Goal: Navigation & Orientation: Find specific page/section

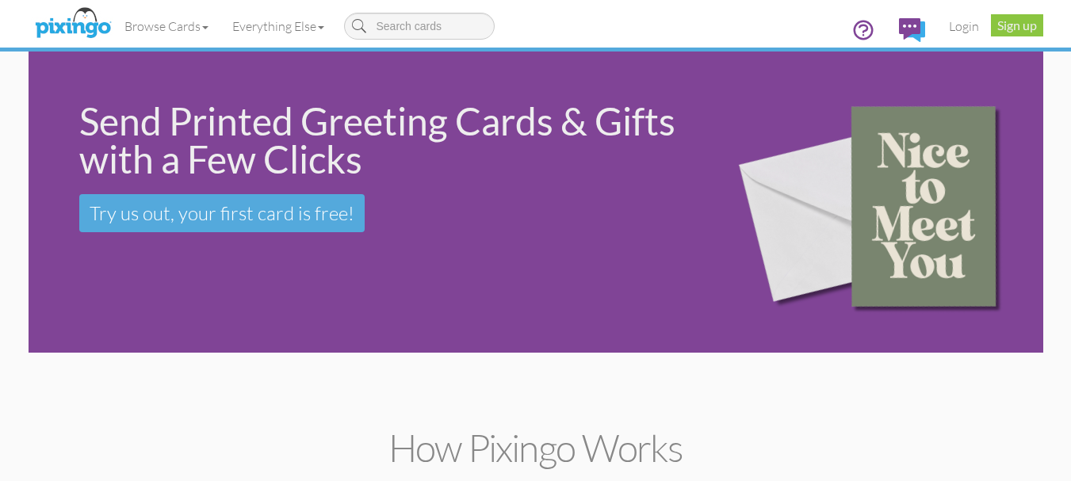
click at [704, 13] on div "Browse Cards Business Accounting Automotive Chiropractor Customer Dental Financ…" at bounding box center [535, 31] width 991 height 63
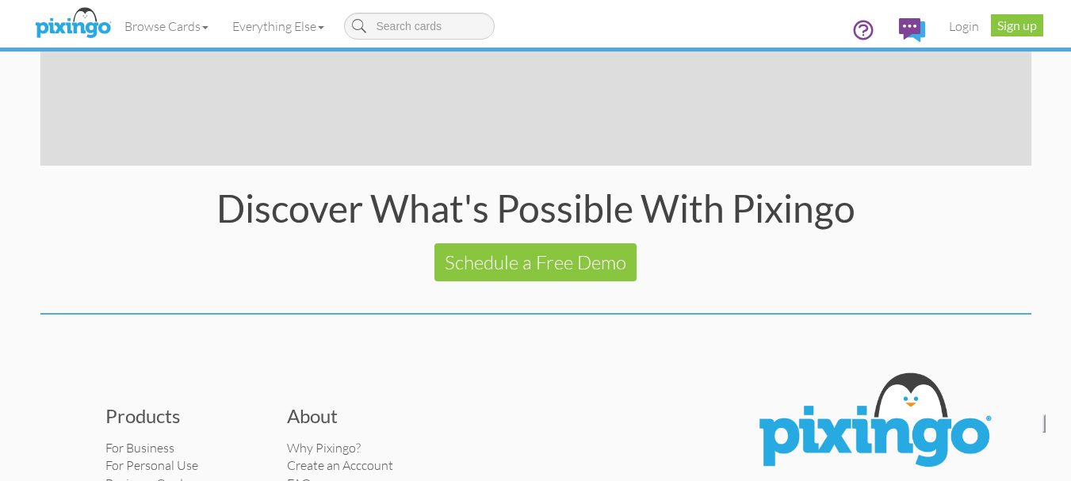
scroll to position [3245, 0]
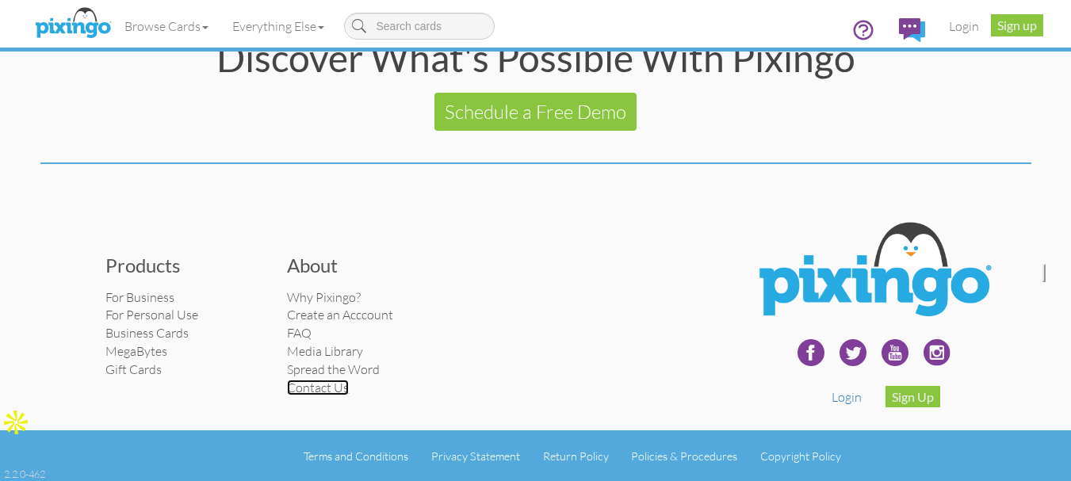
click at [324, 390] on link "Contact Us" at bounding box center [318, 388] width 62 height 16
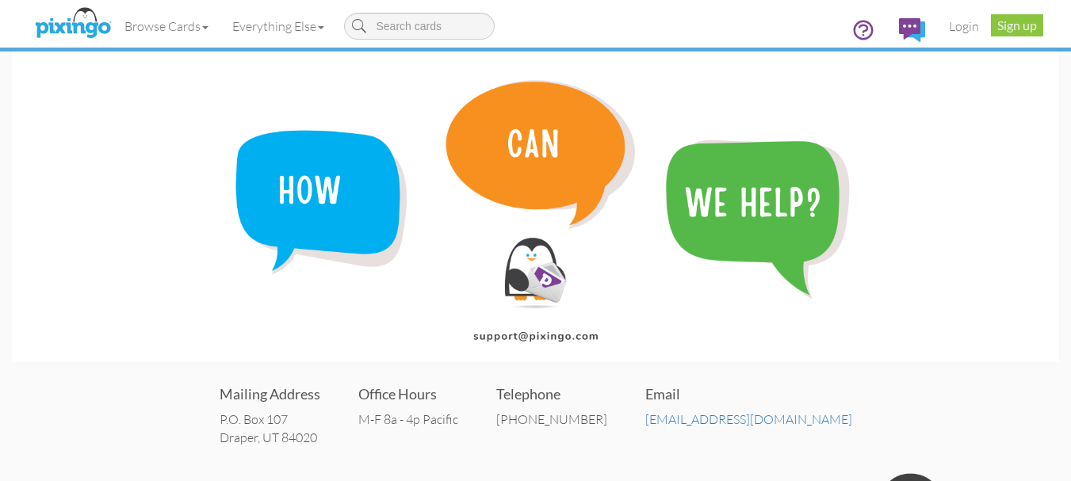
click at [1011, 285] on img at bounding box center [535, 207] width 1047 height 311
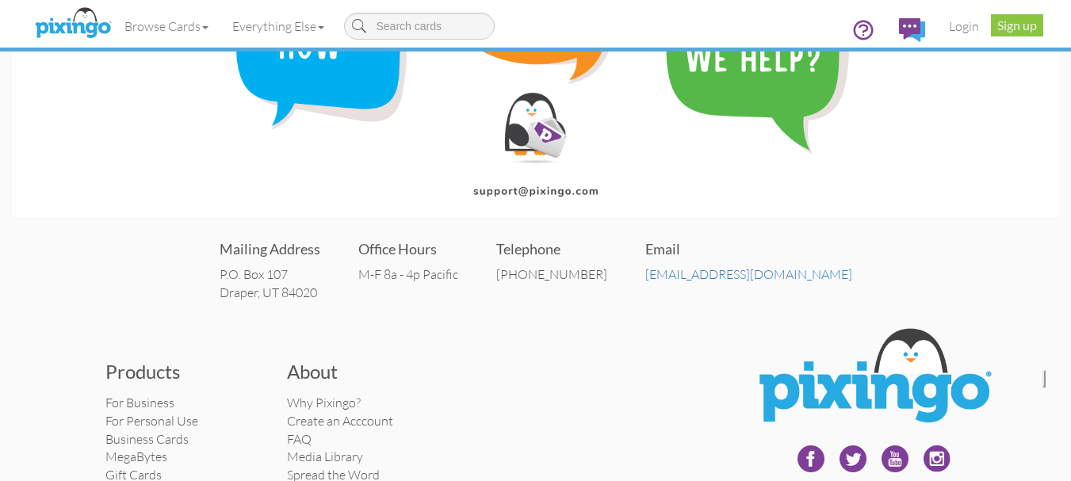
scroll to position [251, 0]
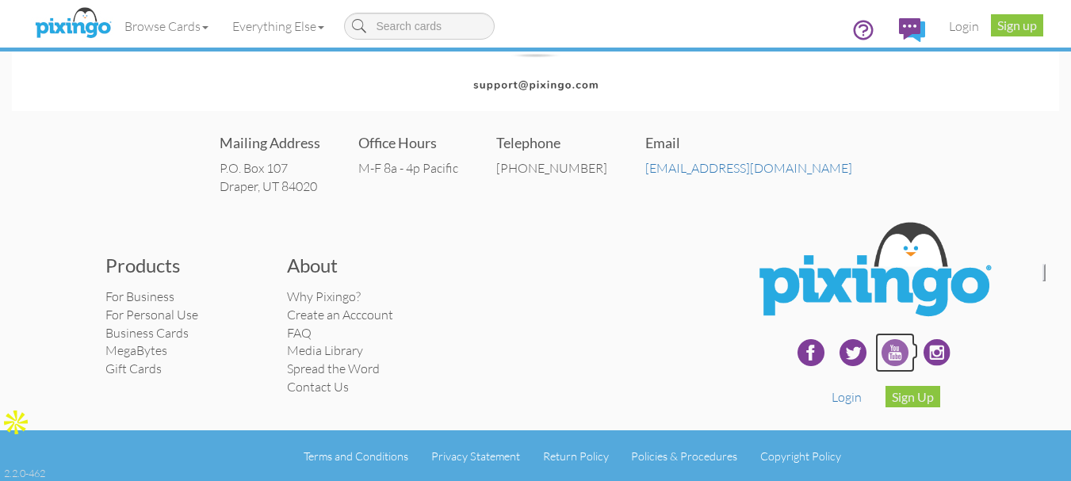
click at [883, 346] on img at bounding box center [895, 353] width 40 height 40
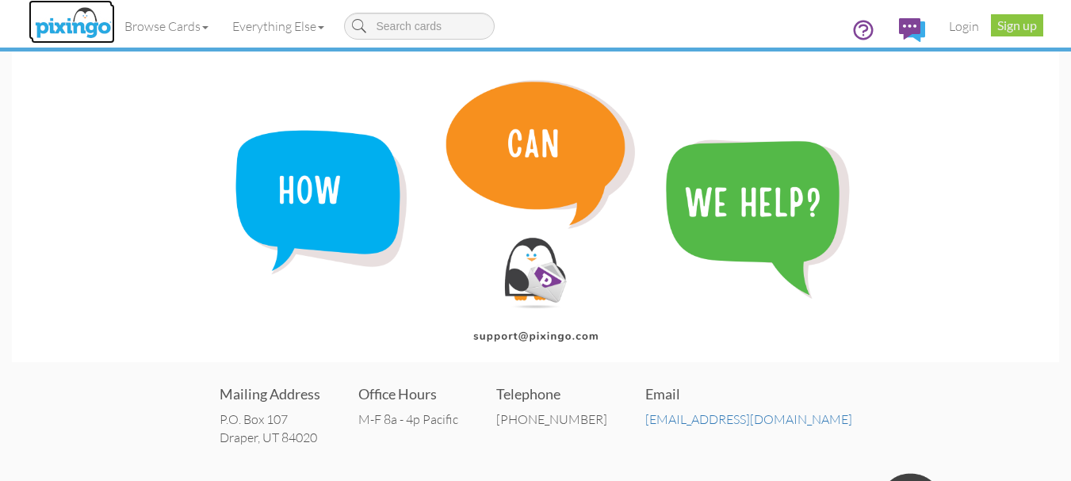
click at [72, 26] on img at bounding box center [73, 24] width 84 height 40
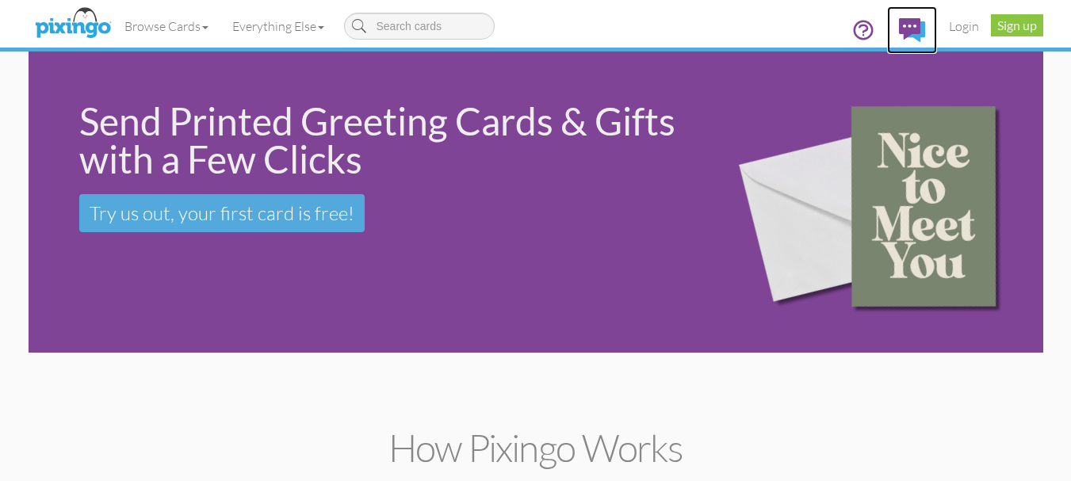
click at [916, 28] on img at bounding box center [912, 30] width 26 height 24
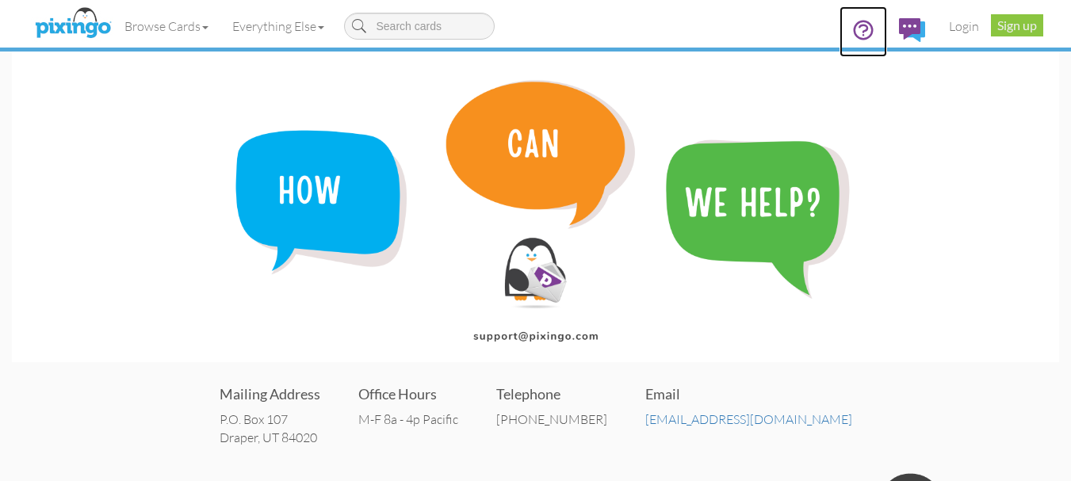
click at [878, 24] on link at bounding box center [863, 31] width 48 height 51
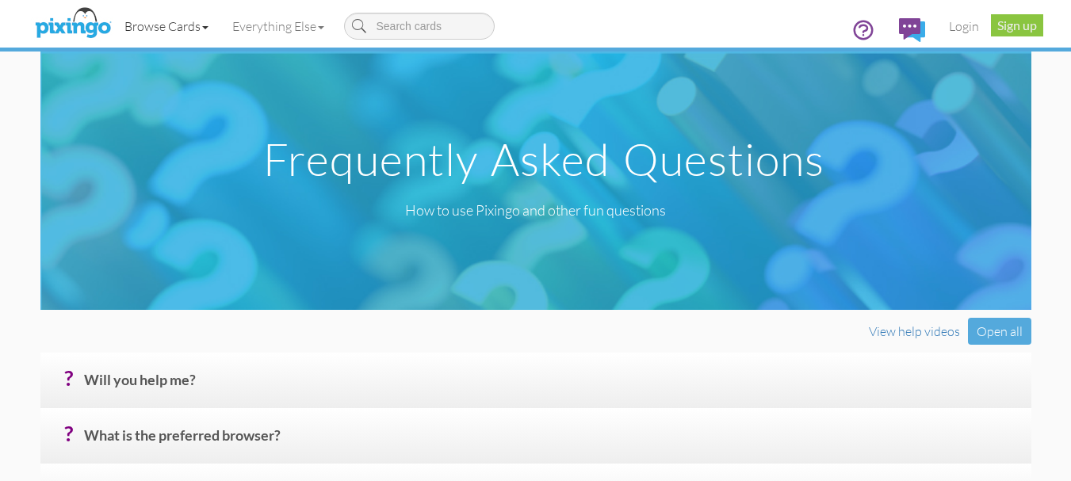
click at [177, 25] on link "Browse Cards" at bounding box center [167, 26] width 108 height 40
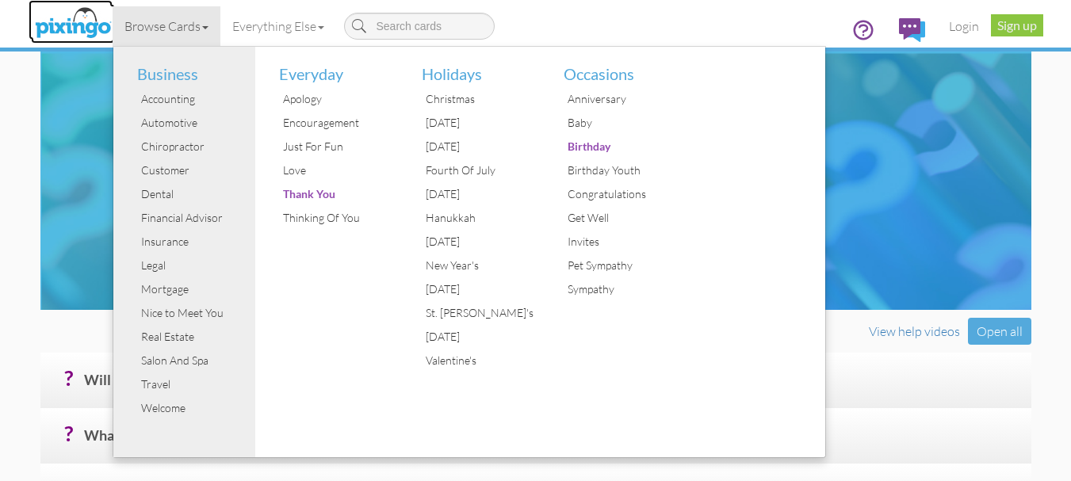
click at [57, 26] on img at bounding box center [73, 24] width 84 height 40
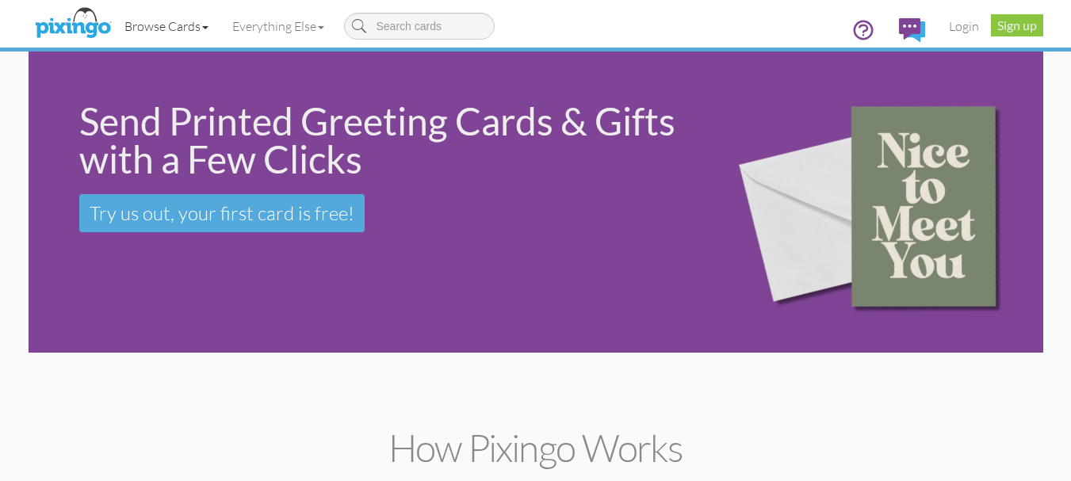
click at [129, 23] on link "Browse Cards" at bounding box center [167, 26] width 108 height 40
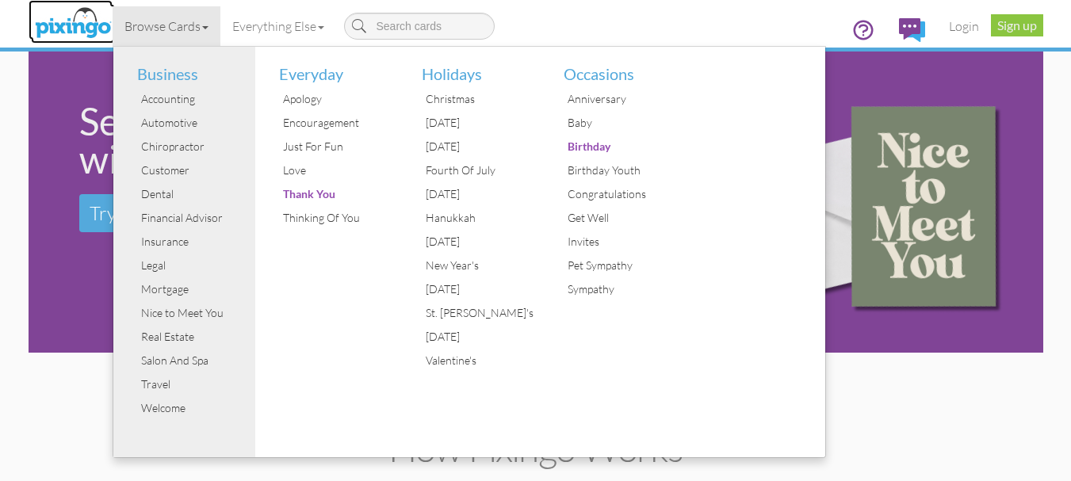
click at [71, 25] on img at bounding box center [73, 24] width 84 height 40
